Goal: Task Accomplishment & Management: Manage account settings

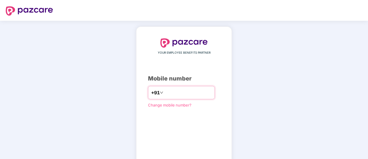
click at [165, 95] on input "number" at bounding box center [187, 92] width 47 height 9
type input "**********"
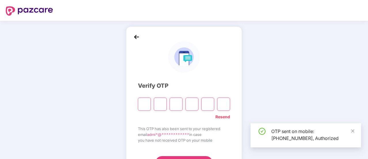
click at [146, 103] on input "Please enter verification code. Digit 1" at bounding box center [144, 103] width 13 height 13
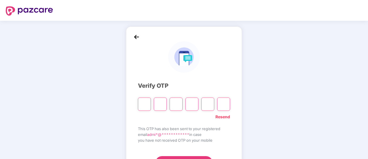
type input "*"
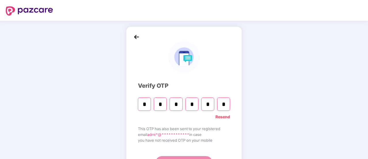
type input "*"
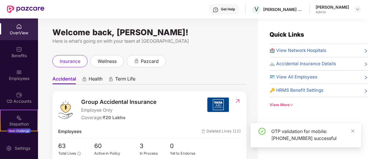
click at [25, 78] on div "Employees" at bounding box center [19, 78] width 38 height 6
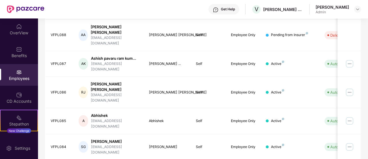
scroll to position [194, 0]
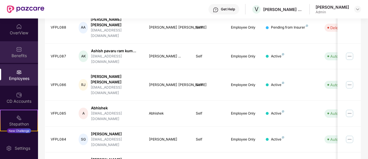
click at [22, 55] on div "Benefits" at bounding box center [19, 56] width 38 height 6
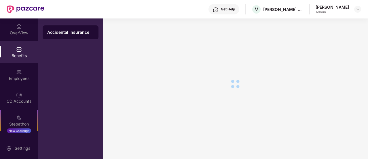
scroll to position [10, 0]
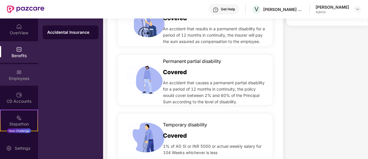
click at [22, 76] on div "Employees" at bounding box center [19, 78] width 38 height 6
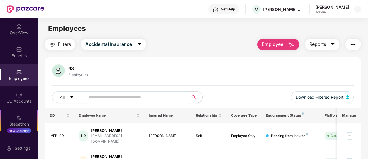
click at [339, 44] on button "Reports" at bounding box center [322, 45] width 35 height 12
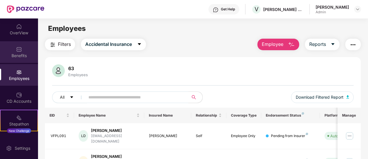
click at [26, 51] on div "Benefits" at bounding box center [19, 52] width 38 height 22
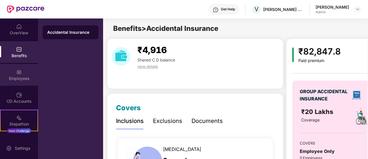
click at [27, 79] on div "Employees" at bounding box center [19, 78] width 38 height 6
